Goal: Task Accomplishment & Management: Use online tool/utility

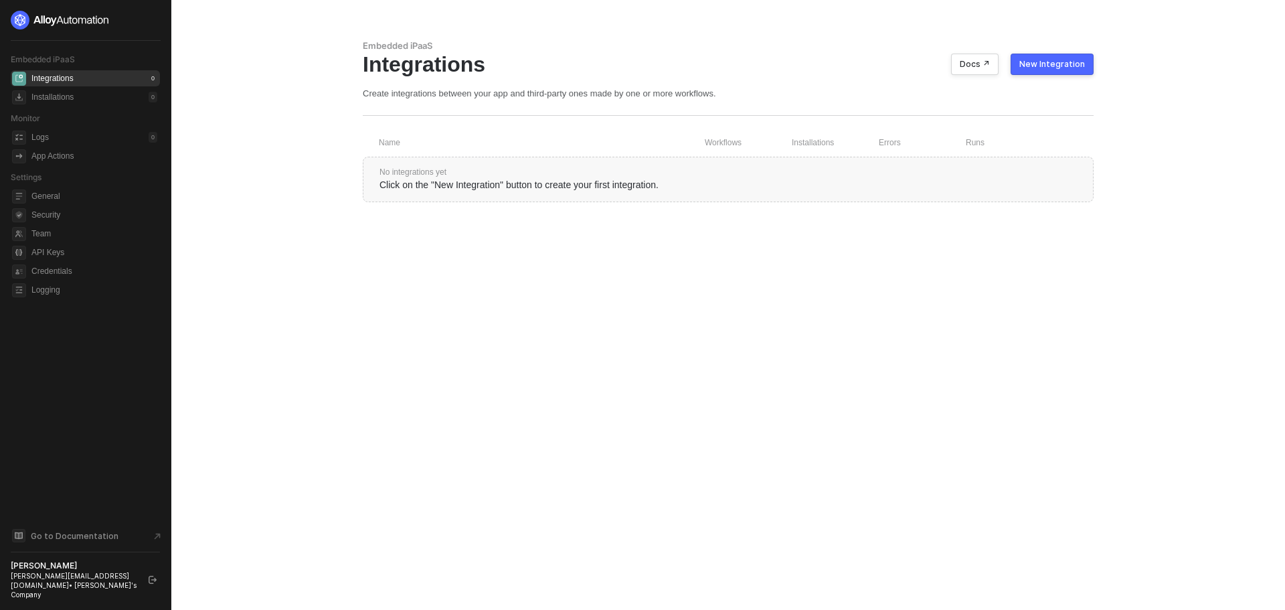
click at [1076, 455] on div "Embedded iPaaS Integrations Docs ↗ New Integration Create integrations between …" at bounding box center [728, 305] width 763 height 610
click at [154, 17] on div at bounding box center [85, 20] width 149 height 19
click at [109, 133] on div "Logs 0" at bounding box center [94, 137] width 126 height 16
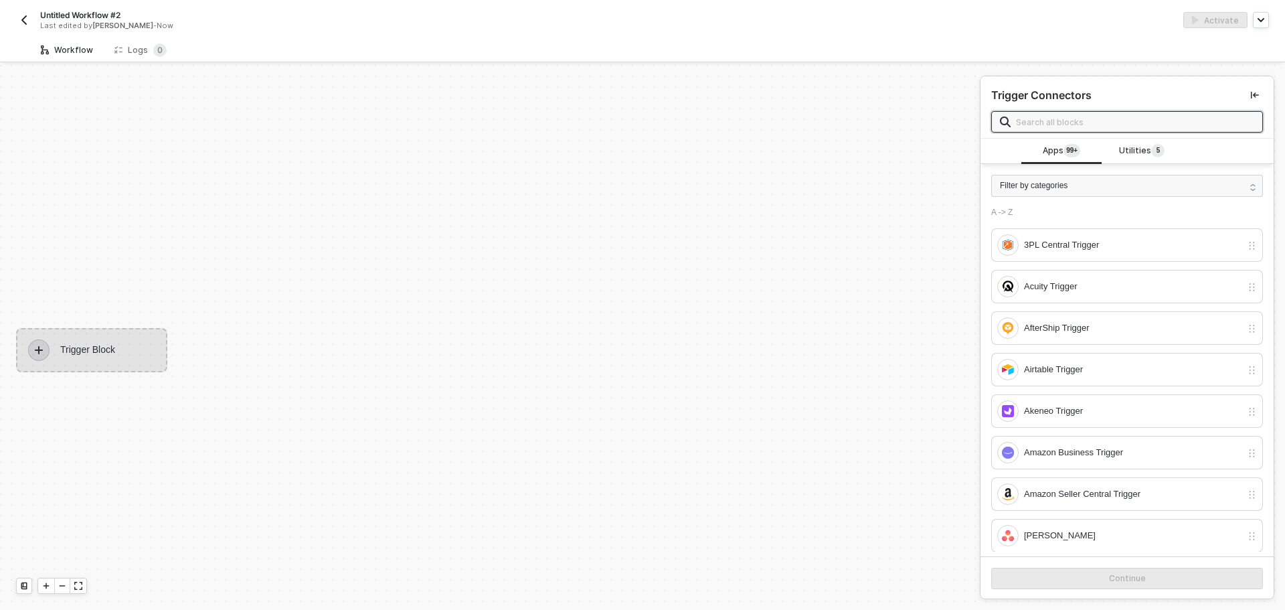
scroll to position [25, 0]
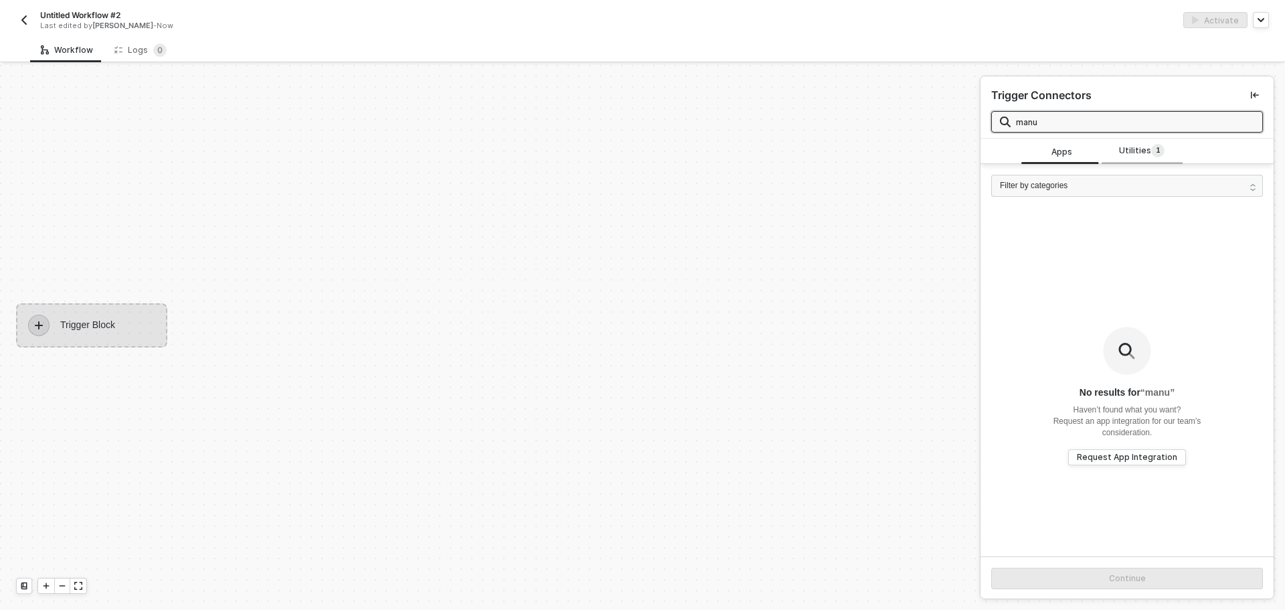
type input "manu"
click at [1142, 145] on span "Utilities 1" at bounding box center [1142, 151] width 46 height 15
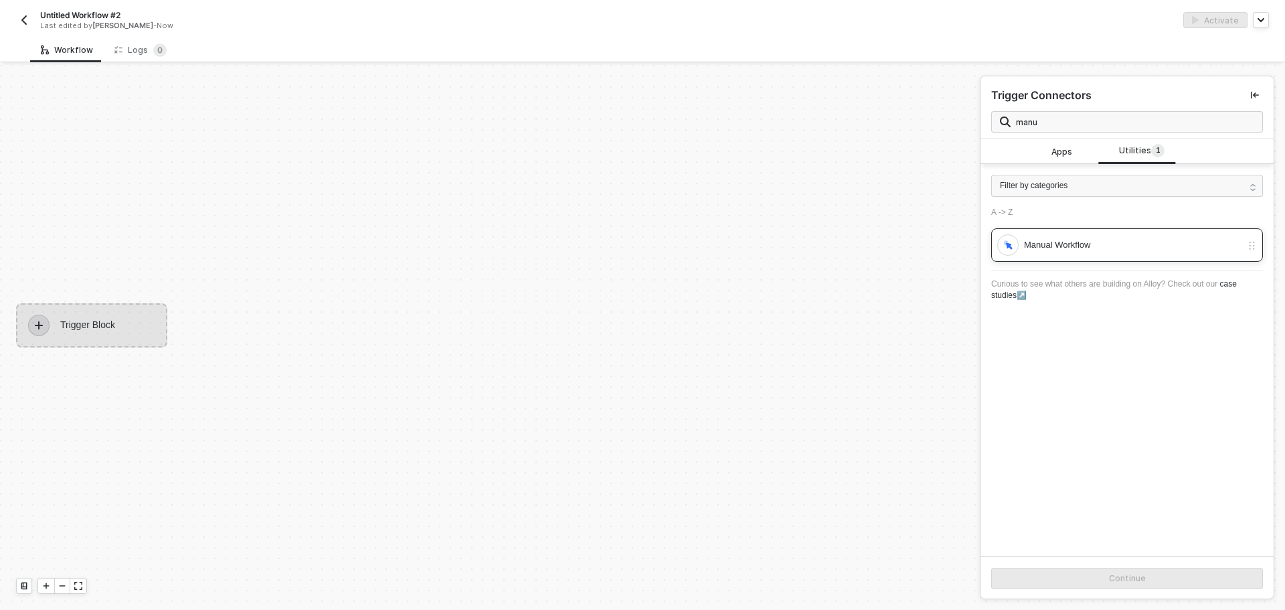
click at [1075, 254] on div "Manual Workflow" at bounding box center [1119, 244] width 244 height 21
click at [1157, 575] on button "Continue" at bounding box center [1127, 578] width 272 height 21
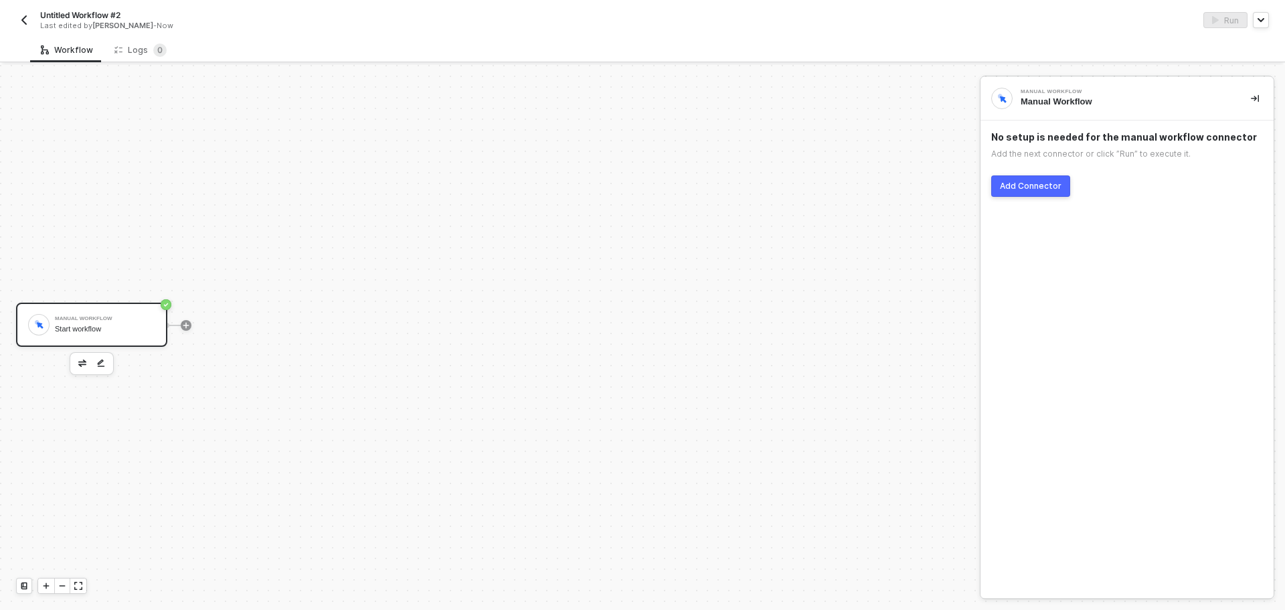
click at [1010, 179] on button "Add Connector" at bounding box center [1030, 185] width 79 height 21
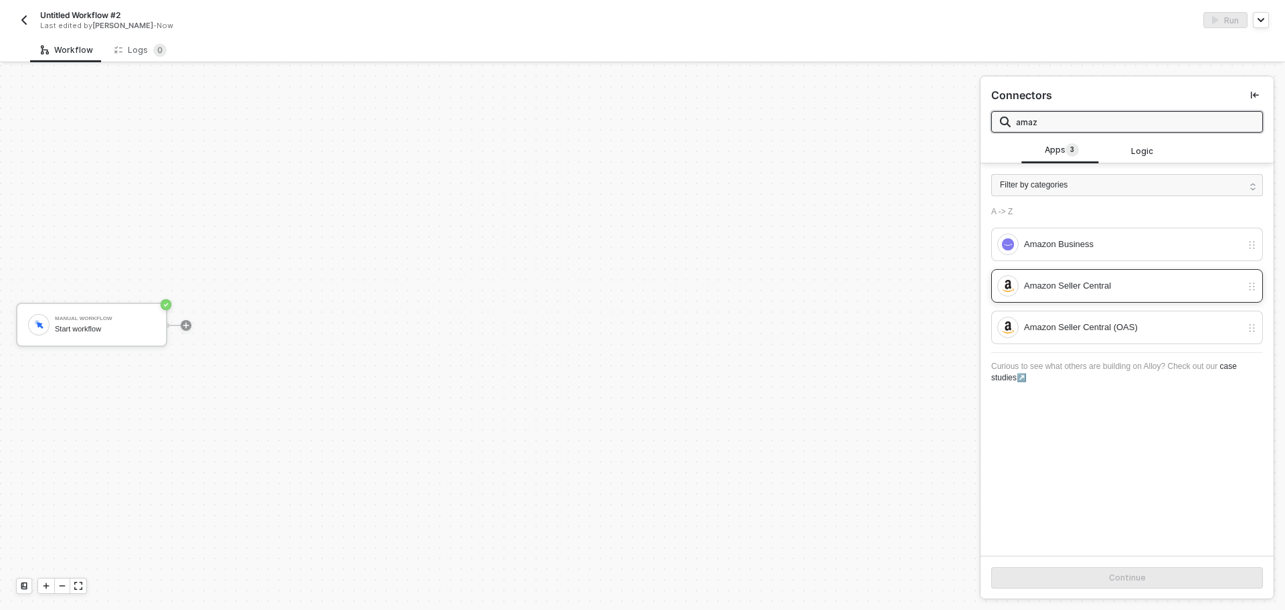
type input "amaz"
click at [1098, 288] on div "Amazon Seller Central" at bounding box center [1133, 285] width 218 height 15
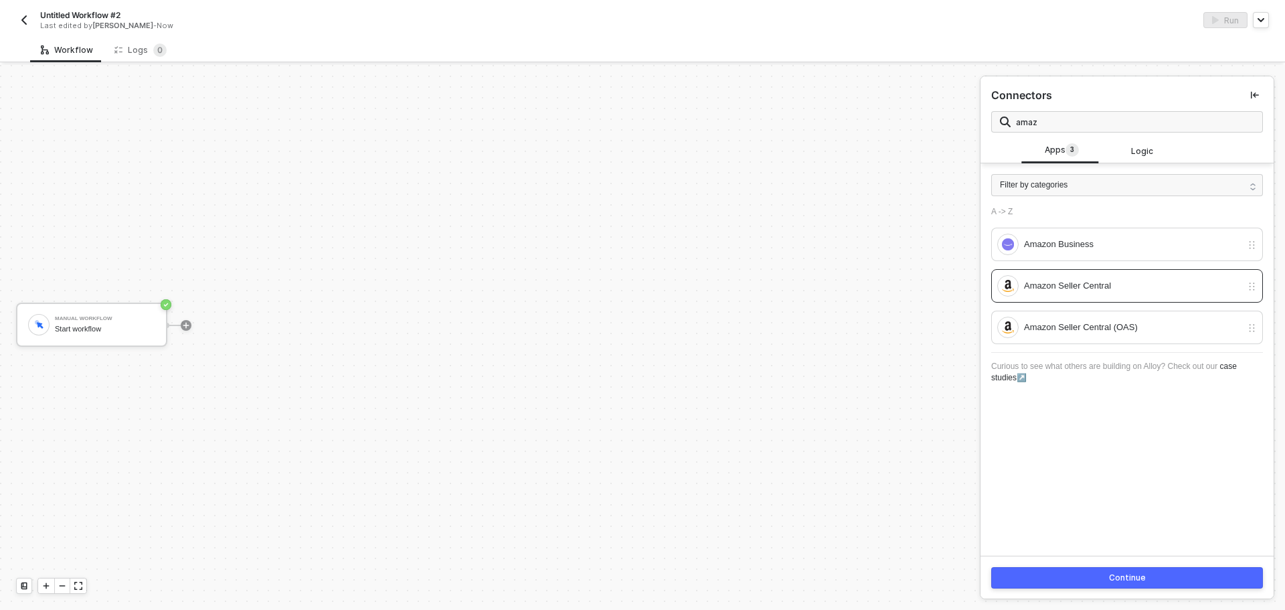
click at [1121, 573] on div "Continue" at bounding box center [1127, 577] width 37 height 11
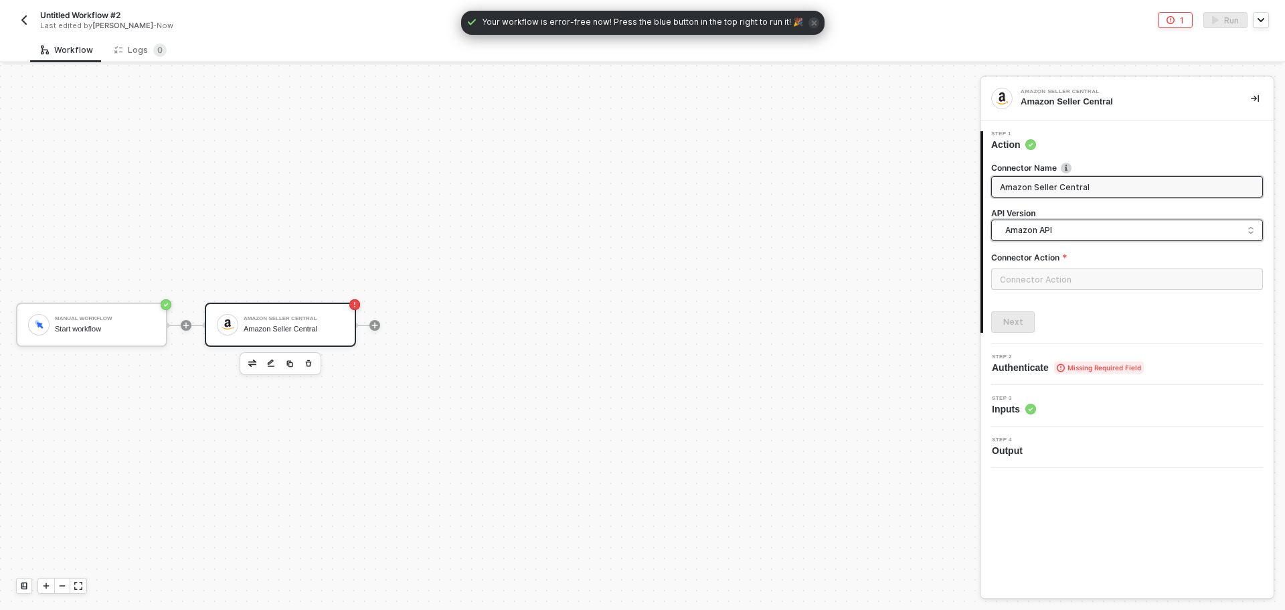
click at [1090, 234] on span "Amazon API" at bounding box center [1129, 230] width 249 height 15
click at [1074, 282] on input "text" at bounding box center [1127, 278] width 272 height 21
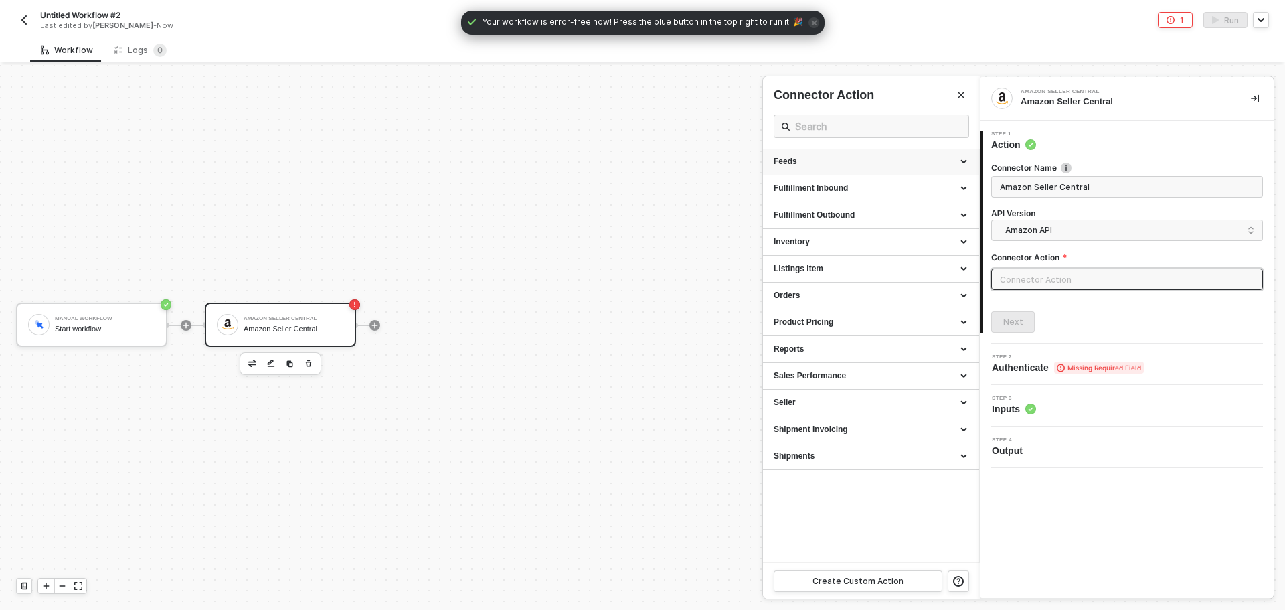
click at [879, 173] on div "Feeds" at bounding box center [871, 162] width 216 height 27
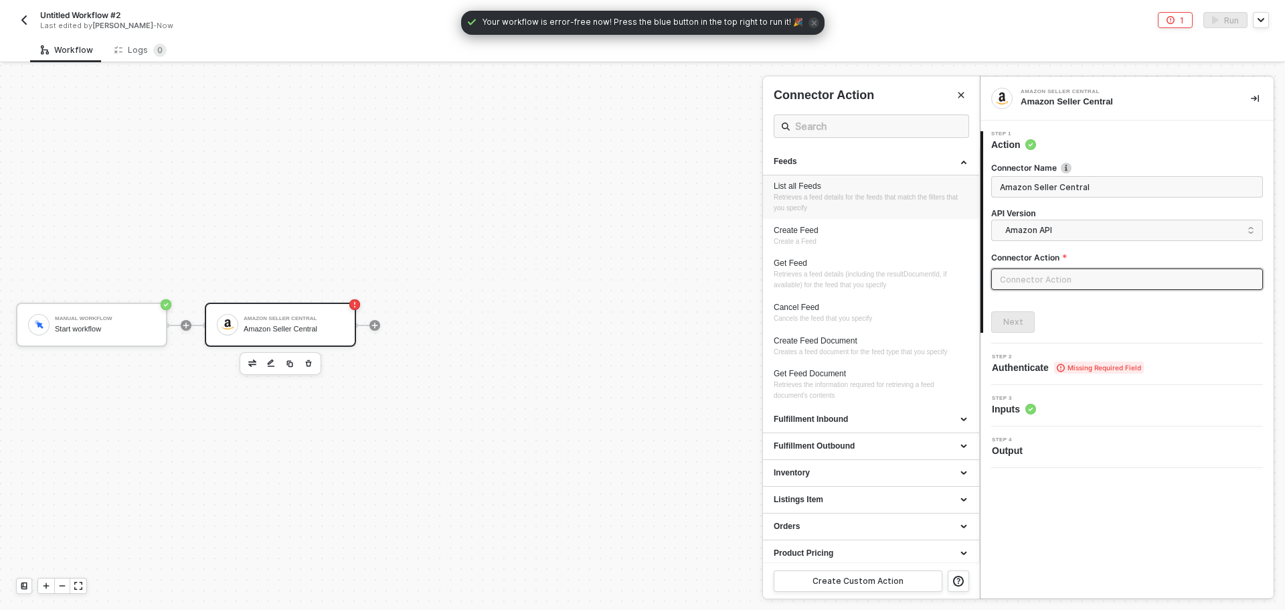
click at [876, 191] on div "List all Feeds" at bounding box center [871, 186] width 195 height 11
type input "Retrieves a feed details for the feeds that match the filters that you specify"
type input "Feeds - List all Feeds"
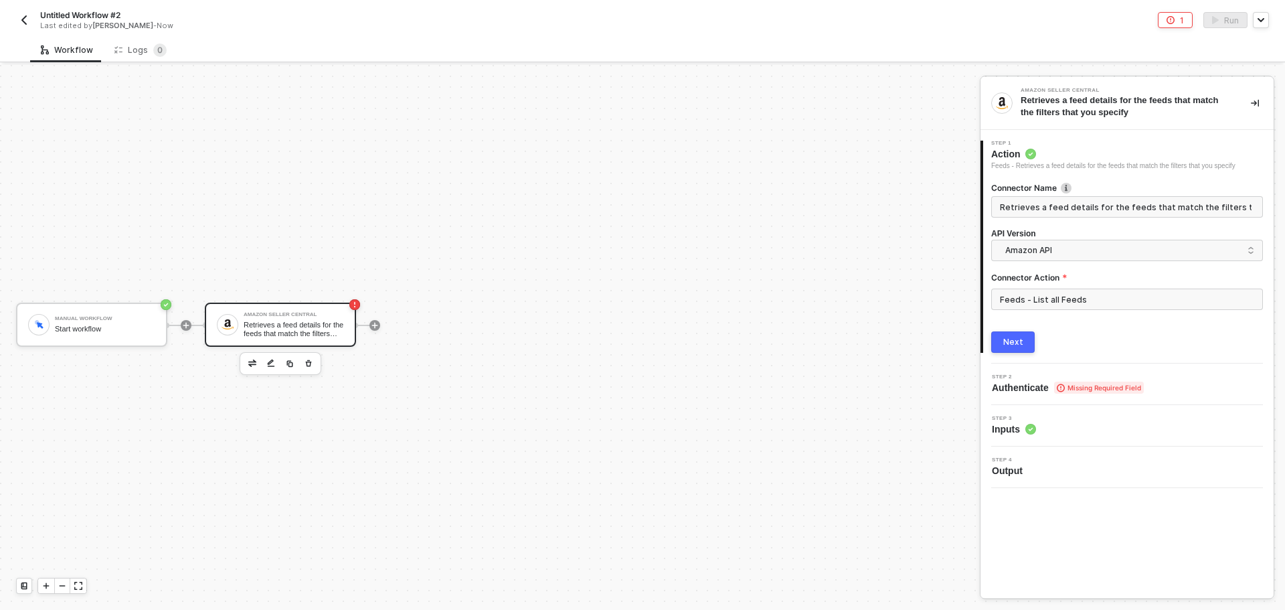
click at [1019, 342] on div "Next" at bounding box center [1013, 342] width 20 height 11
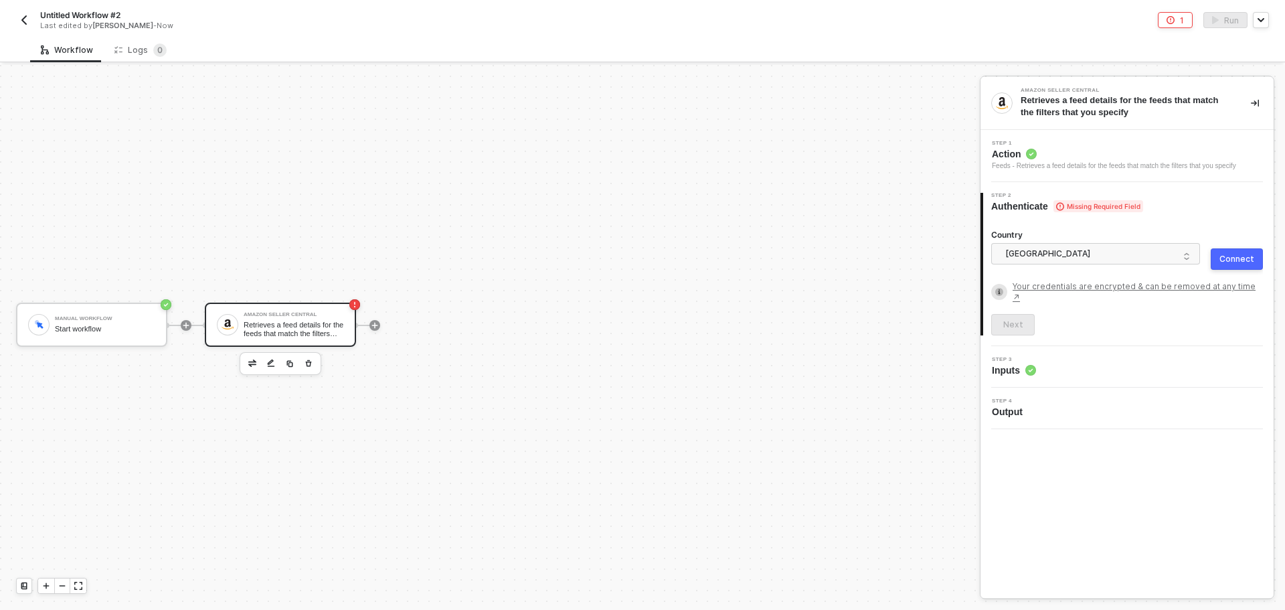
click at [1233, 253] on button "Connect" at bounding box center [1237, 258] width 52 height 21
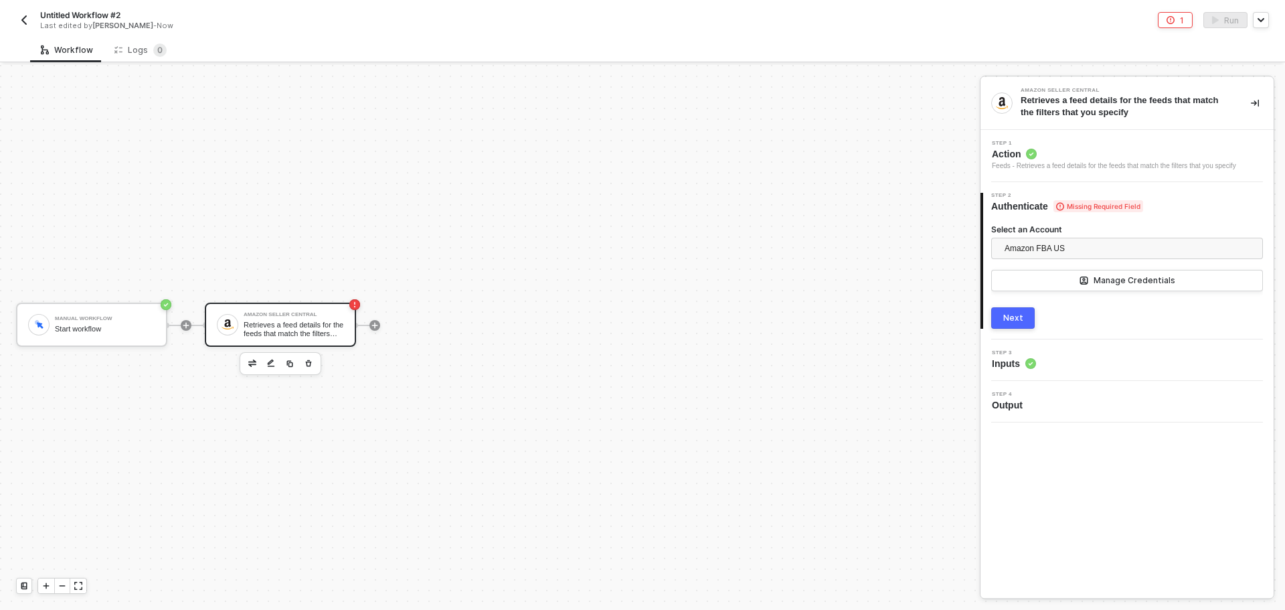
click at [1019, 322] on div "Next" at bounding box center [1013, 318] width 20 height 11
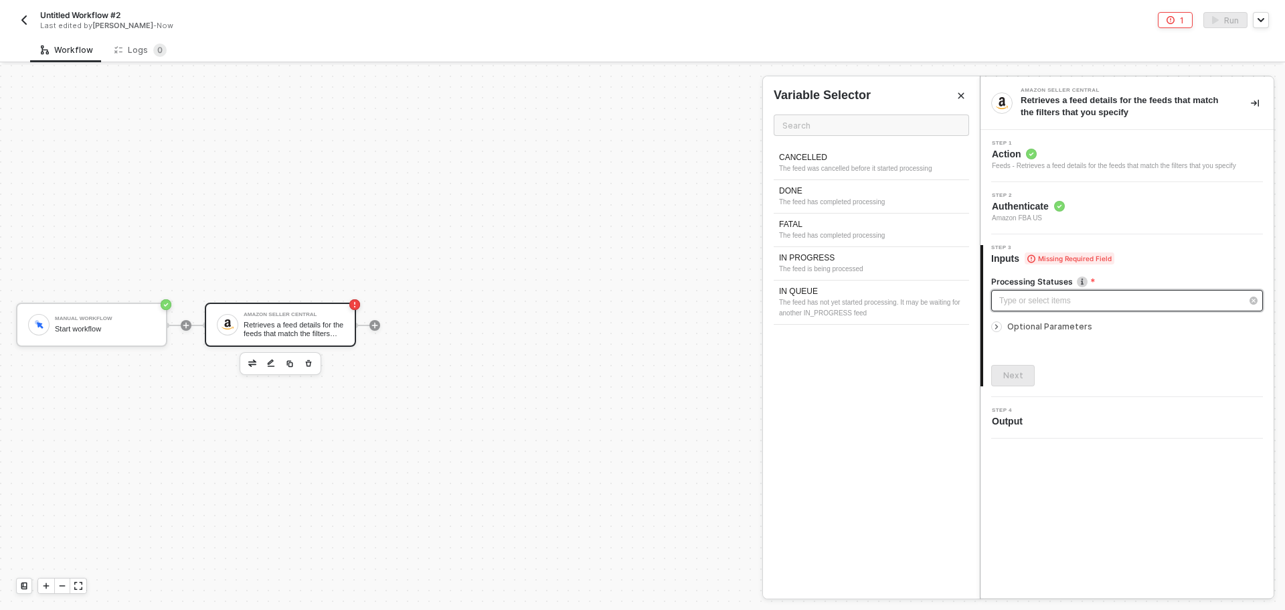
click at [1066, 302] on div "Type or select items ﻿" at bounding box center [1120, 301] width 242 height 13
click at [900, 193] on div "DONE" at bounding box center [871, 190] width 185 height 11
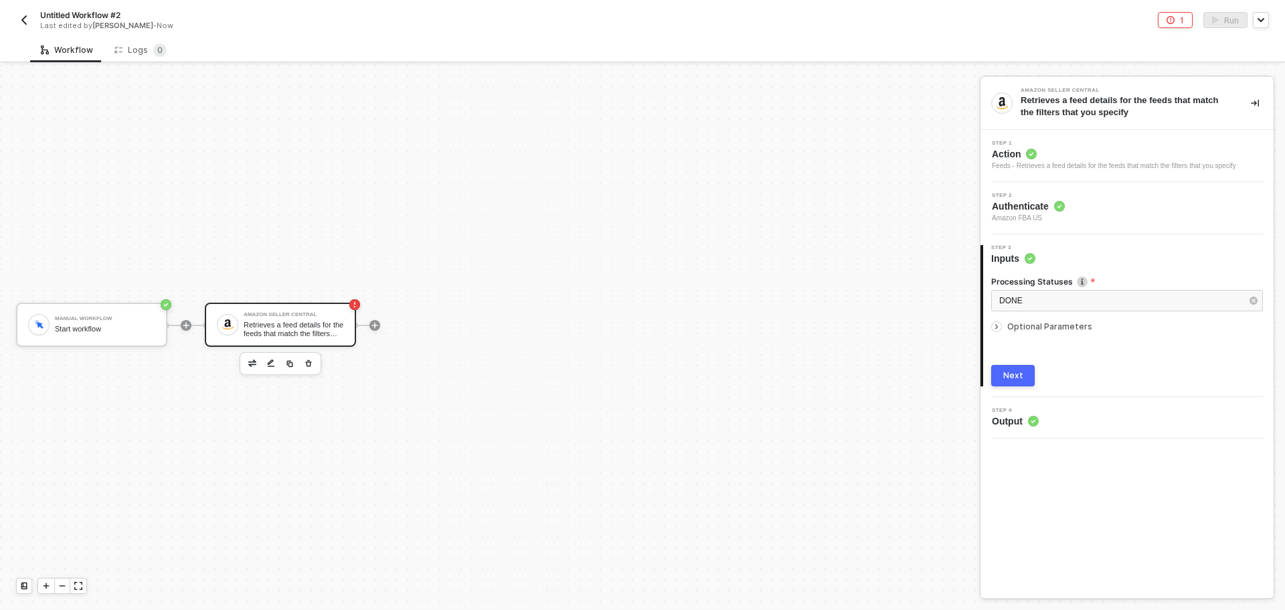
click at [1080, 173] on div "Step 1 Action Feeds - Retrieves a feed details for the feeds that match the fil…" at bounding box center [1127, 156] width 293 height 52
click at [1081, 163] on div "Feeds - Retrieves a feed details for the feeds that match the filters that you …" at bounding box center [1114, 166] width 244 height 11
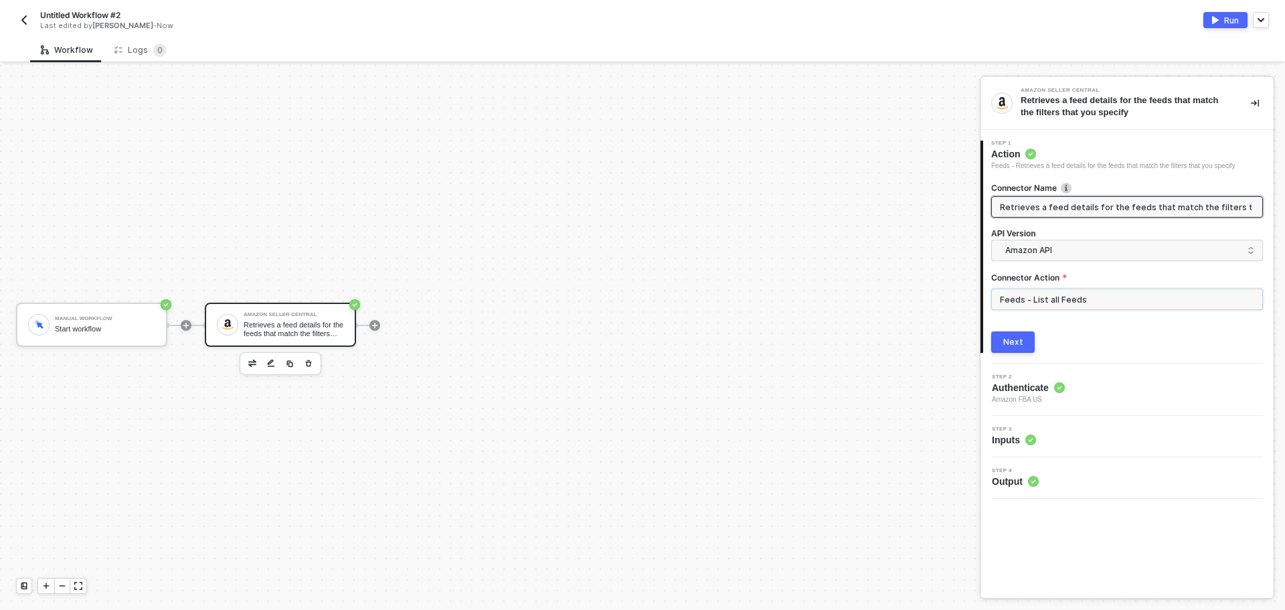
click at [1056, 297] on input "Feeds - List all Feeds" at bounding box center [1127, 299] width 272 height 21
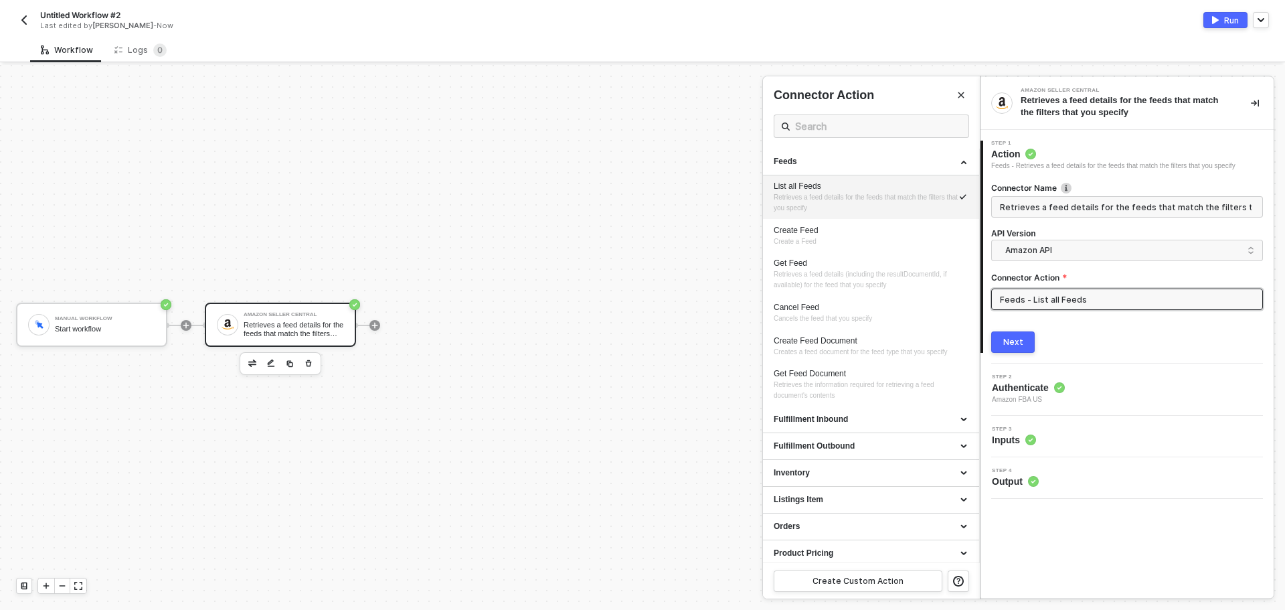
click at [1015, 351] on button "Next" at bounding box center [1013, 341] width 44 height 21
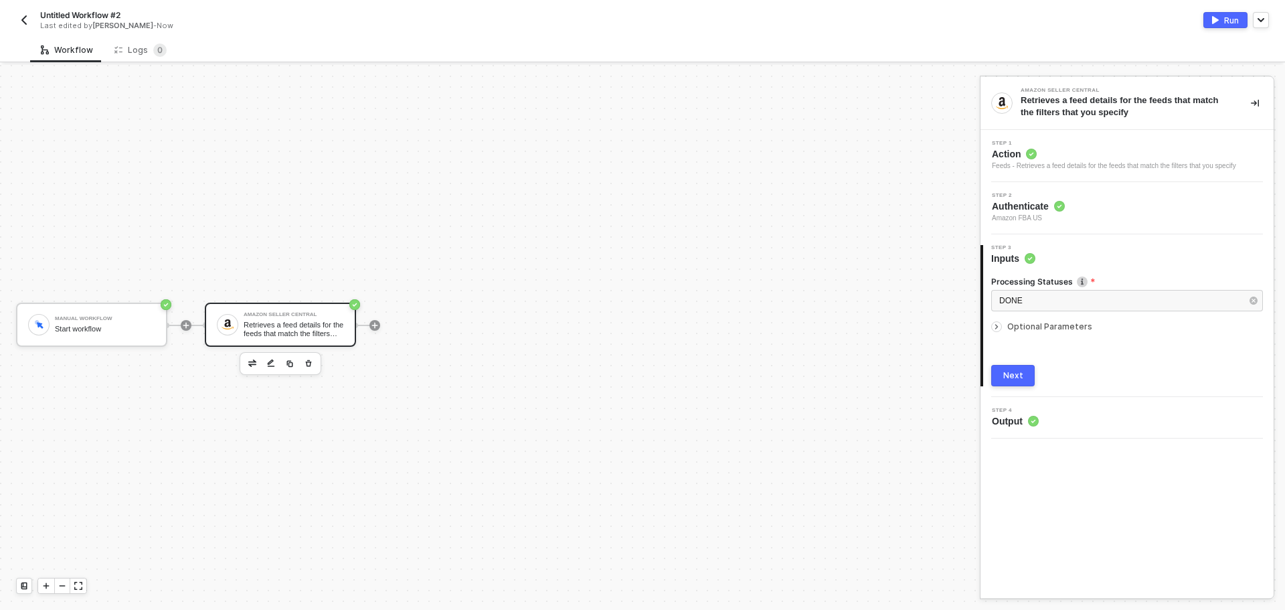
click at [1226, 21] on div "Run" at bounding box center [1231, 20] width 15 height 11
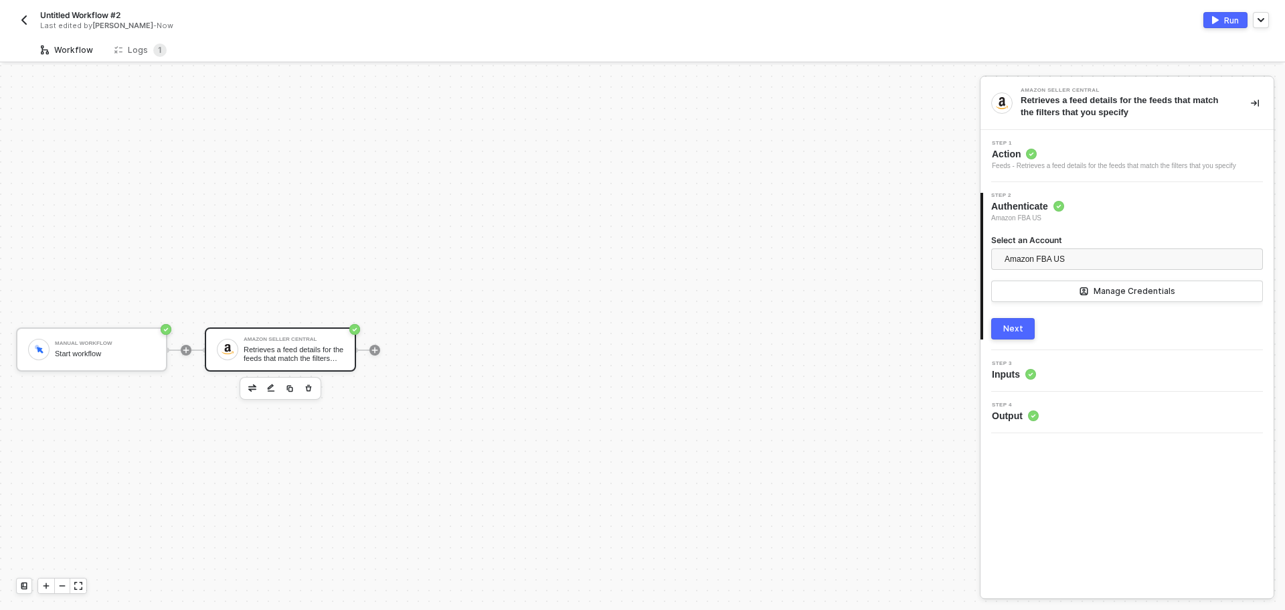
scroll to position [25, 0]
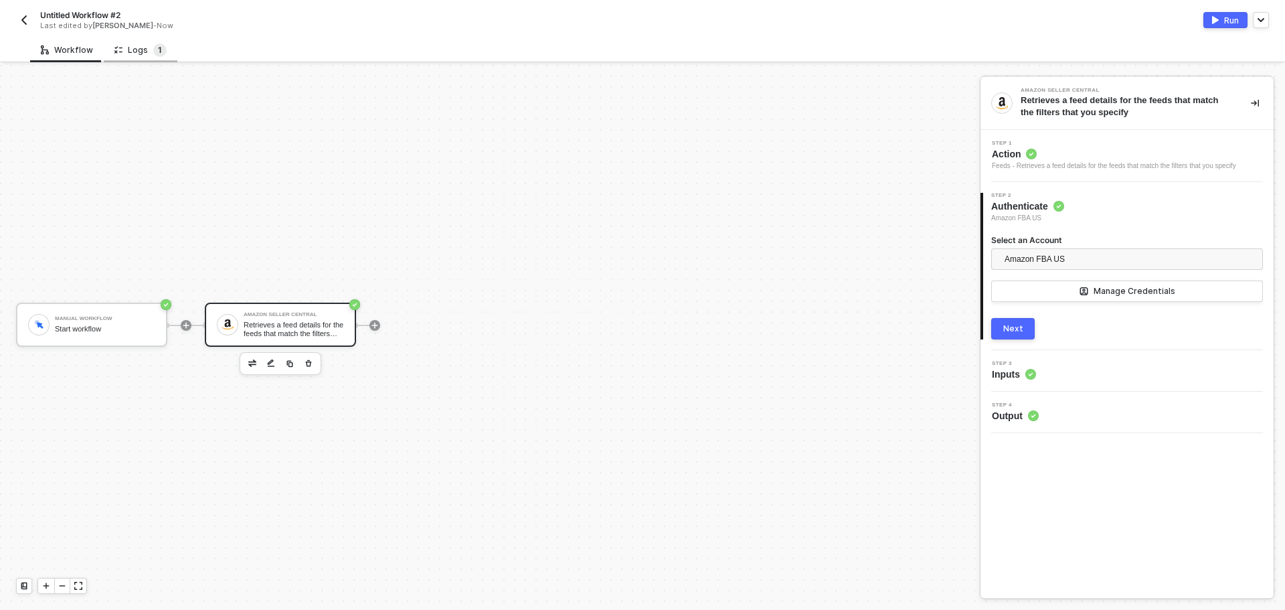
click at [153, 50] on sup "1" at bounding box center [159, 50] width 13 height 13
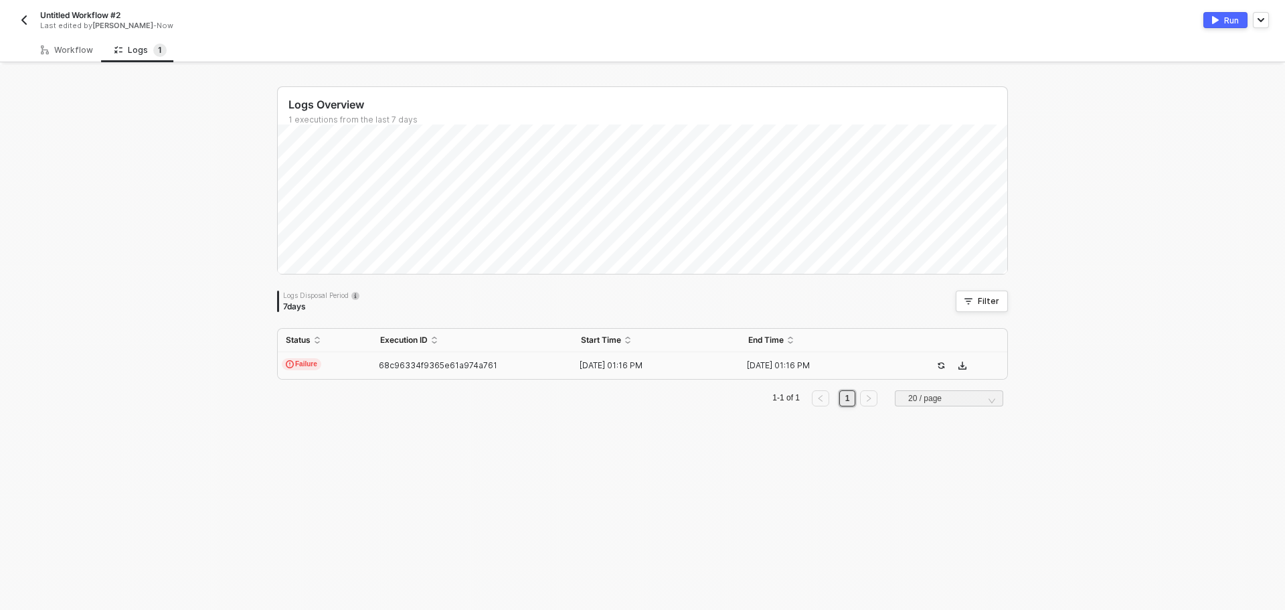
click at [420, 362] on span "68c96334f9365e61a974a761" at bounding box center [438, 365] width 118 height 10
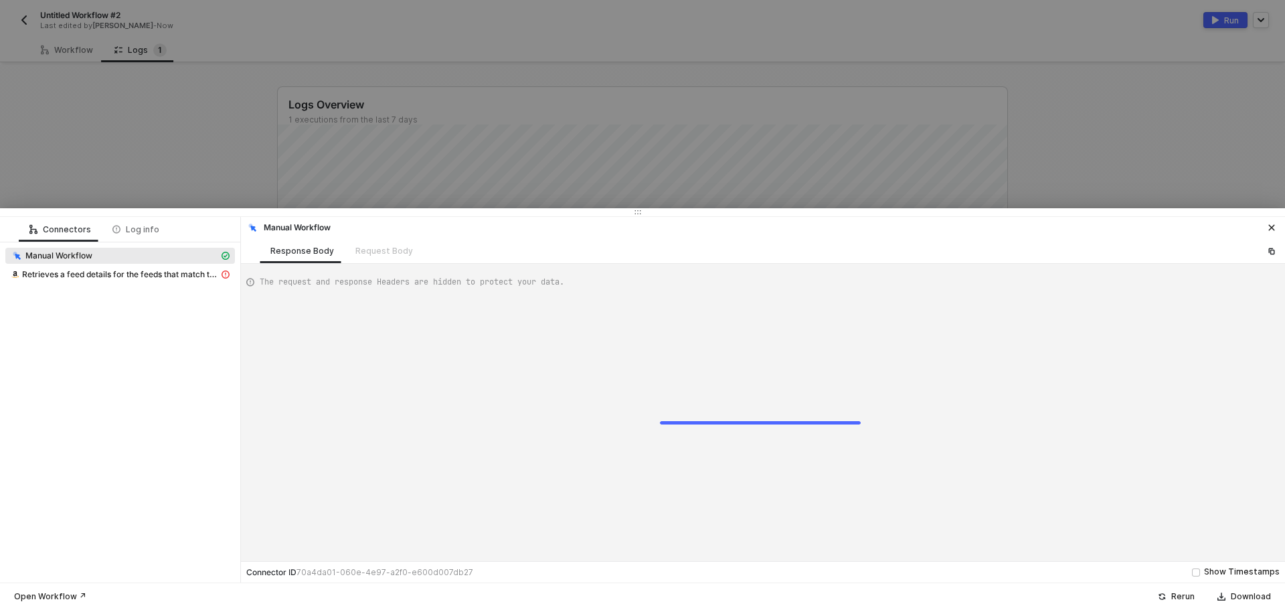
type textarea "{ "json": {}, "id": "0fd781f3-f01d-462a-8753-51b41f0497e0" }"
